Goal: Information Seeking & Learning: Learn about a topic

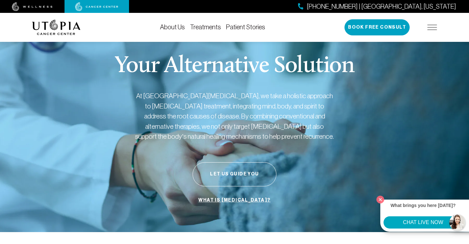
click at [172, 28] on link "About Us" at bounding box center [172, 27] width 25 height 7
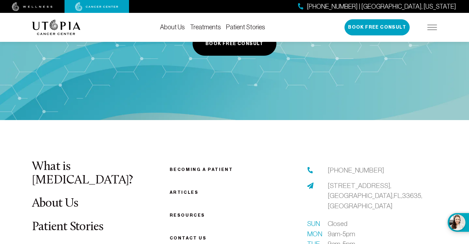
scroll to position [3264, 0]
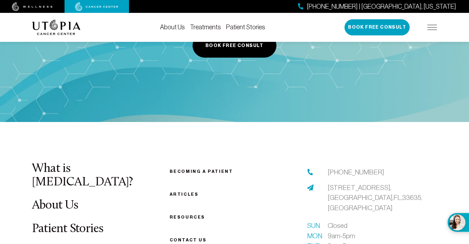
click at [312, 185] on img at bounding box center [310, 188] width 6 height 6
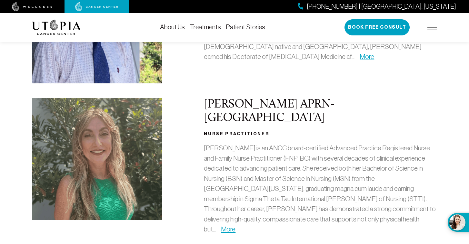
scroll to position [150, 0]
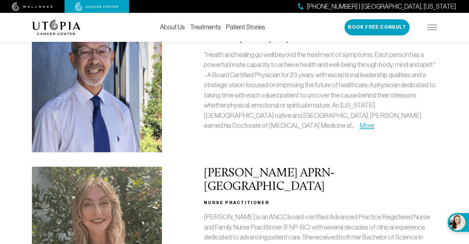
click at [436, 31] on div "[PHONE_NUMBER] | [GEOGRAPHIC_DATA], [US_STATE] Book Free Consult" at bounding box center [390, 27] width 93 height 16
click at [433, 28] on img at bounding box center [432, 27] width 10 height 5
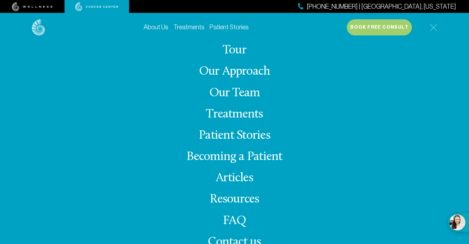
scroll to position [0, 0]
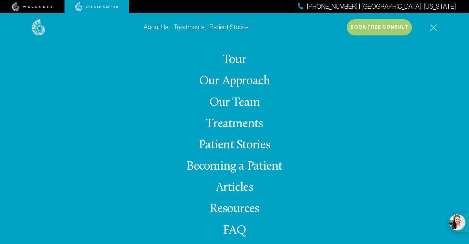
click at [182, 26] on link "Treatments" at bounding box center [188, 27] width 31 height 7
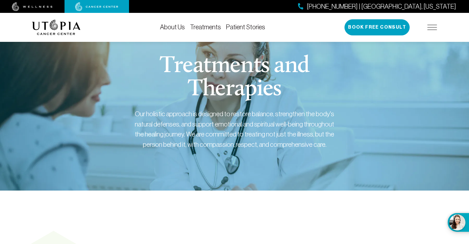
click at [233, 28] on link "Patient Stories" at bounding box center [245, 27] width 39 height 7
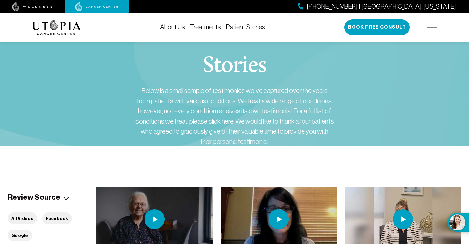
click at [172, 27] on link "About Us" at bounding box center [172, 27] width 25 height 7
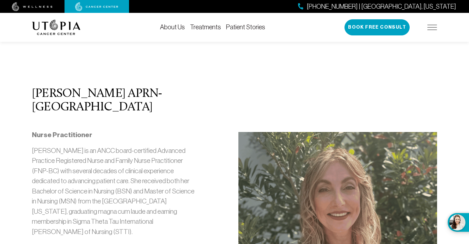
scroll to position [638, 0]
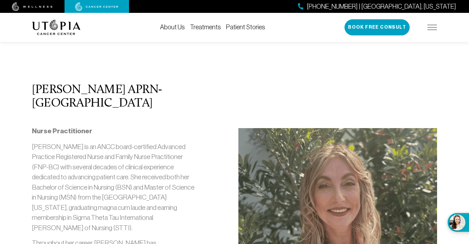
click at [55, 30] on img at bounding box center [56, 27] width 49 height 15
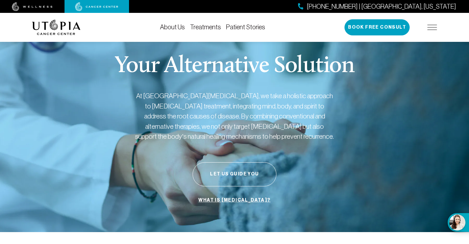
click at [38, 8] on img at bounding box center [32, 6] width 41 height 9
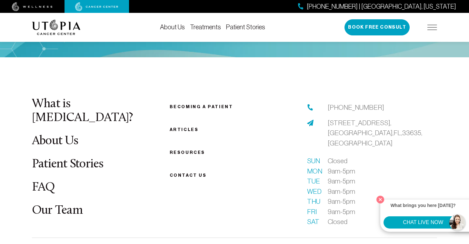
scroll to position [2456, 0]
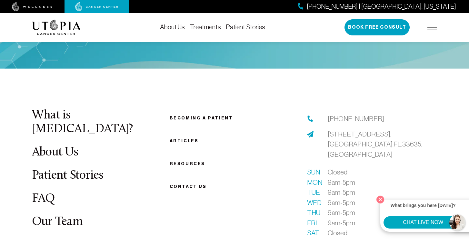
click at [59, 216] on link "Our Team" at bounding box center [57, 222] width 51 height 13
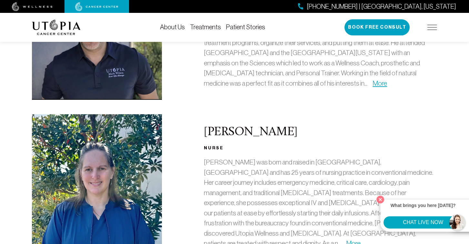
scroll to position [508, 0]
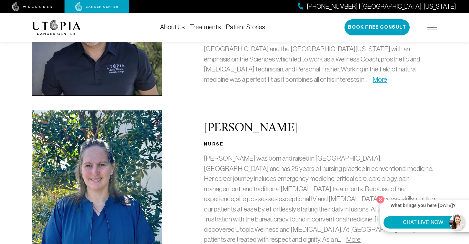
click at [346, 236] on link "More" at bounding box center [353, 239] width 15 height 7
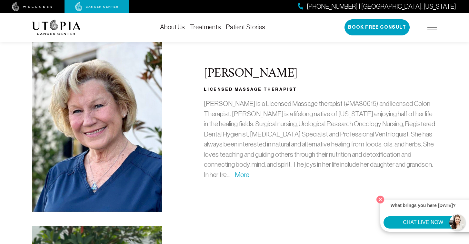
scroll to position [763, 0]
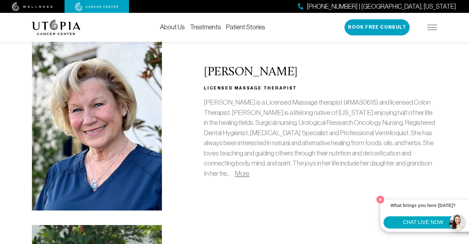
click at [235, 170] on link "More" at bounding box center [242, 173] width 15 height 7
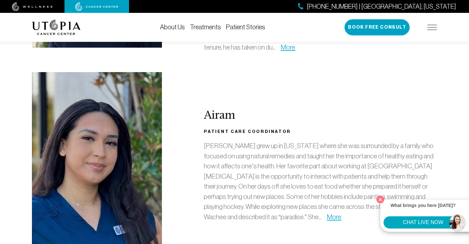
scroll to position [1361, 0]
